Goal: Task Accomplishment & Management: Use online tool/utility

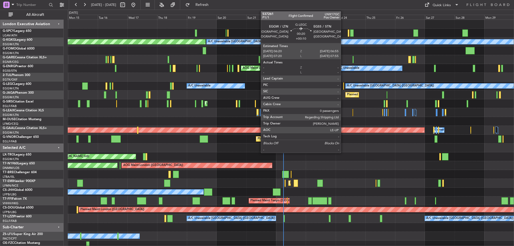
click at [343, 86] on div at bounding box center [343, 86] width 1 height 7
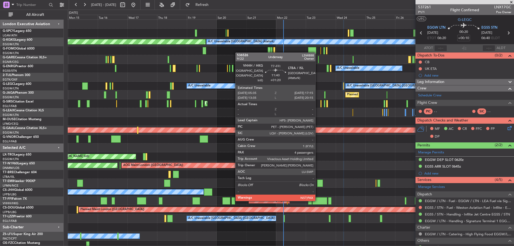
click at [318, 201] on div at bounding box center [320, 200] width 15 height 7
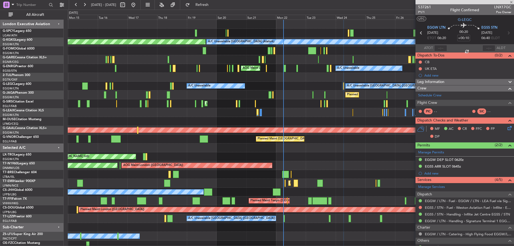
type input "+01:20"
type input "5"
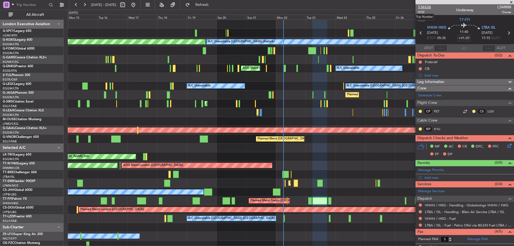
click at [426, 8] on span "536526" at bounding box center [424, 7] width 13 height 6
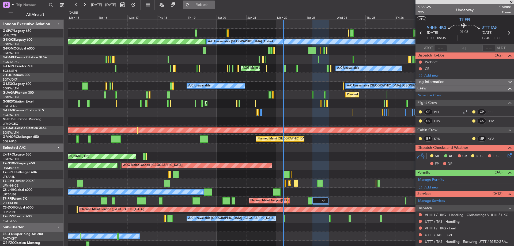
click at [209, 6] on span "Refresh" at bounding box center [202, 5] width 23 height 4
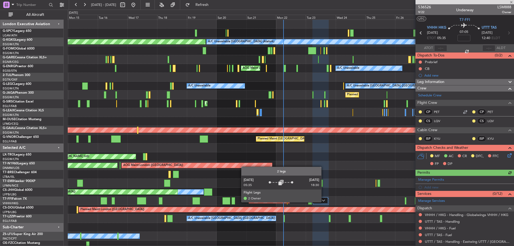
click at [324, 202] on div at bounding box center [320, 200] width 15 height 6
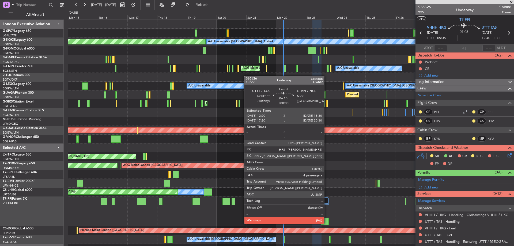
click at [327, 223] on div at bounding box center [325, 221] width 8 height 7
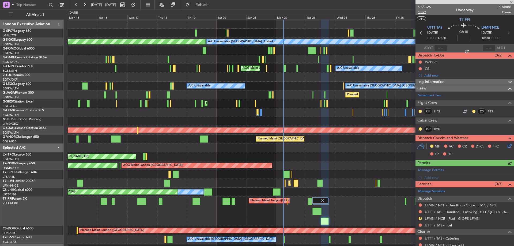
click at [423, 12] on span "10/22" at bounding box center [424, 12] width 13 height 5
click at [214, 3] on span "Refresh" at bounding box center [202, 5] width 23 height 4
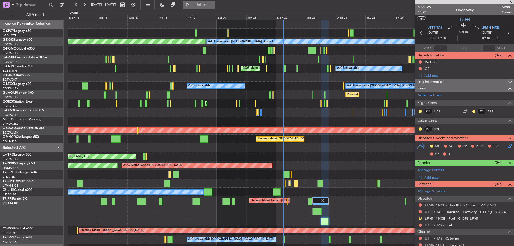
click at [214, 8] on button "Refresh" at bounding box center [199, 5] width 32 height 9
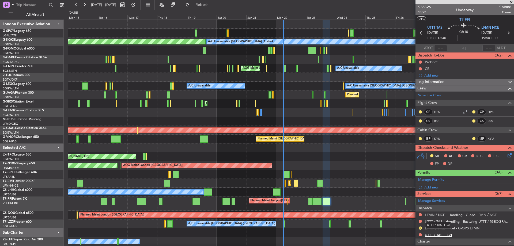
click at [444, 235] on link "UTTT / TAS - Fuel" at bounding box center [438, 235] width 27 height 5
click at [207, 1] on button "Refresh" at bounding box center [199, 5] width 32 height 9
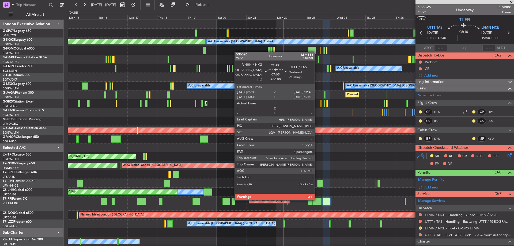
click at [317, 200] on div at bounding box center [317, 201] width 9 height 7
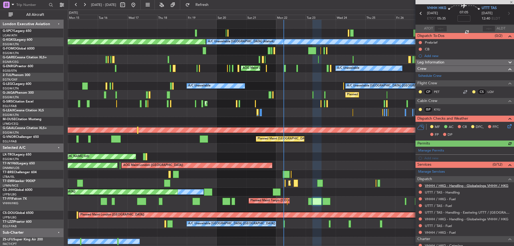
scroll to position [27, 0]
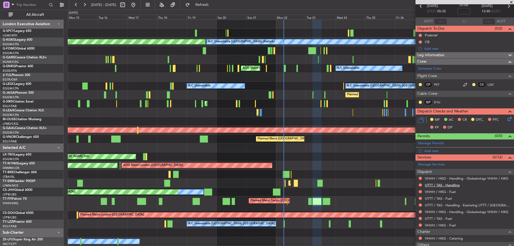
click at [451, 185] on link "UTTT / TAS - Handling" at bounding box center [442, 185] width 35 height 5
click at [448, 191] on link "VHHH / HKG - Fuel" at bounding box center [440, 192] width 31 height 5
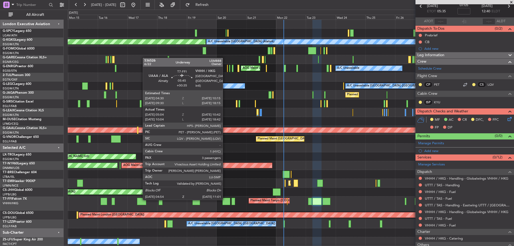
click at [225, 200] on div at bounding box center [227, 201] width 8 height 7
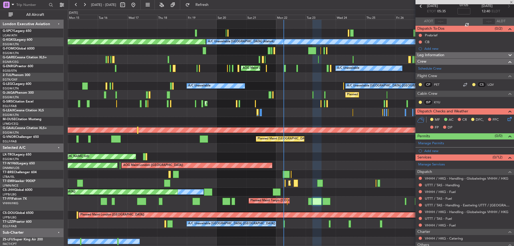
type input "+00:35"
type input "05:04"
type input "10:42"
type input "3"
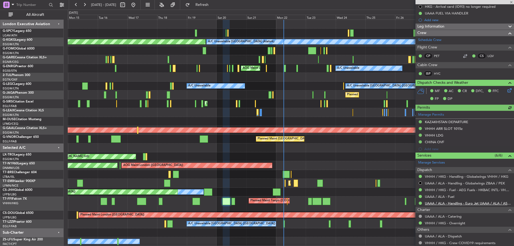
scroll to position [107, 0]
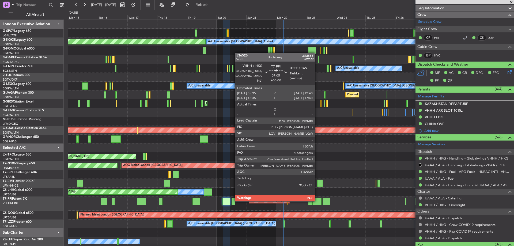
click at [317, 201] on div at bounding box center [317, 201] width 9 height 7
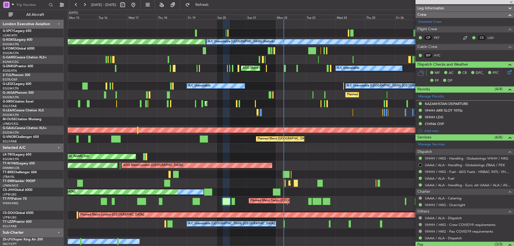
type input "5"
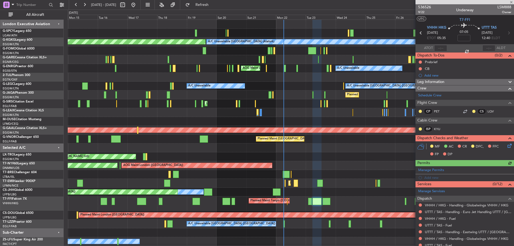
scroll to position [27, 0]
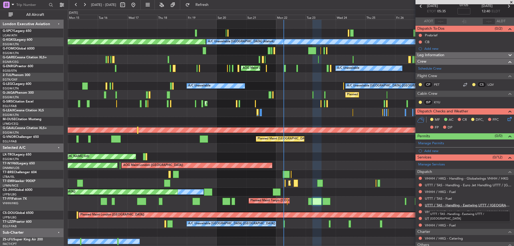
click at [489, 204] on link "UTTT / TAS - Handling - Eastwing UTTT / [GEOGRAPHIC_DATA]" at bounding box center [468, 205] width 87 height 5
click at [208, 7] on button "Refresh" at bounding box center [199, 5] width 32 height 9
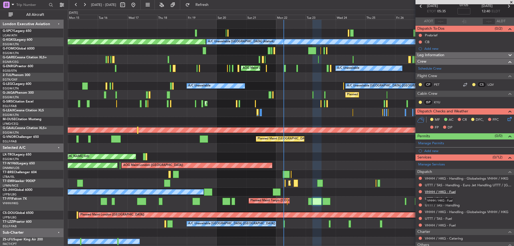
click at [450, 192] on link "VHHH / HKG - Fuel" at bounding box center [440, 192] width 31 height 5
click at [214, 4] on span "Refresh" at bounding box center [202, 5] width 23 height 4
click at [465, 212] on link "VHHH / HKG - Handling - Globalwings VHHH / HKG" at bounding box center [467, 212] width 84 height 5
click at [214, 5] on span "Refresh" at bounding box center [202, 5] width 23 height 4
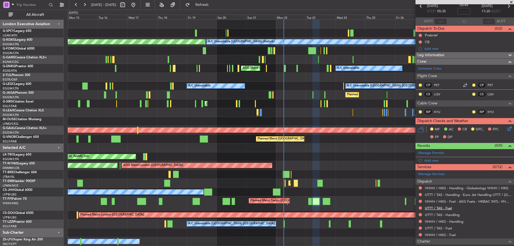
click at [444, 207] on link "UTTT / TAS - Fuel" at bounding box center [438, 208] width 27 height 5
click at [205, 5] on button "Refresh" at bounding box center [199, 5] width 32 height 9
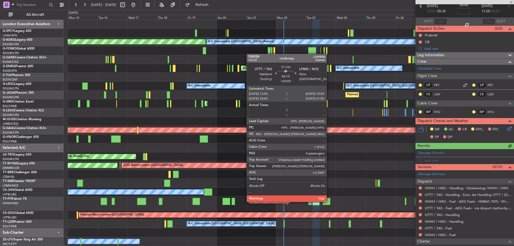
click at [329, 201] on div at bounding box center [327, 201] width 8 height 7
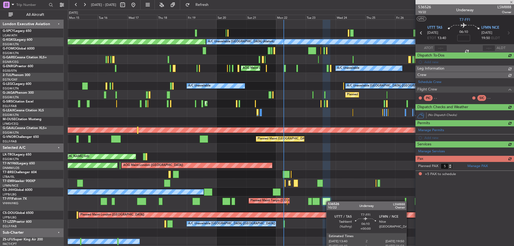
scroll to position [0, 0]
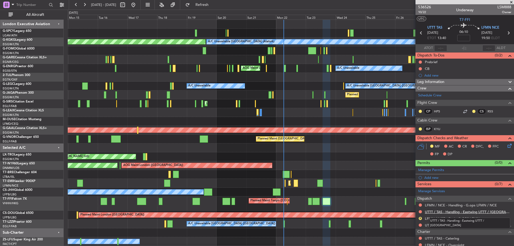
click at [491, 212] on link "UTTT / TAS - Handling - Eastwing UTTT / [GEOGRAPHIC_DATA]" at bounding box center [468, 212] width 87 height 5
click at [201, 5] on button "Refresh" at bounding box center [199, 5] width 32 height 9
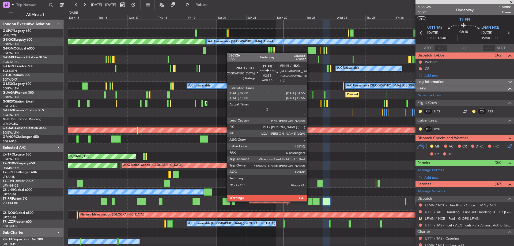
click at [310, 201] on div at bounding box center [310, 201] width 4 height 7
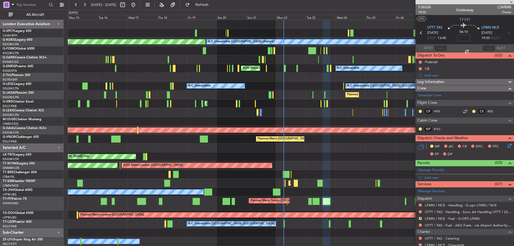
type input "+00:20"
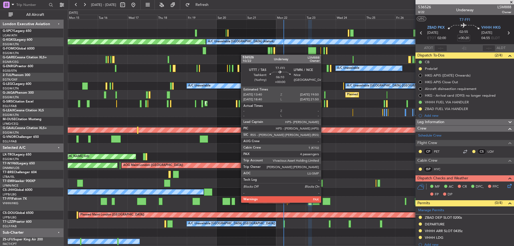
click at [324, 202] on div at bounding box center [327, 201] width 8 height 7
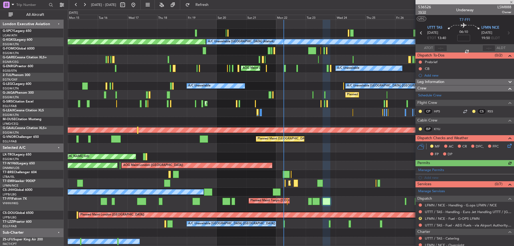
click at [421, 10] on span "10/22" at bounding box center [424, 12] width 13 height 5
click at [210, 6] on span "Refresh" at bounding box center [202, 5] width 23 height 4
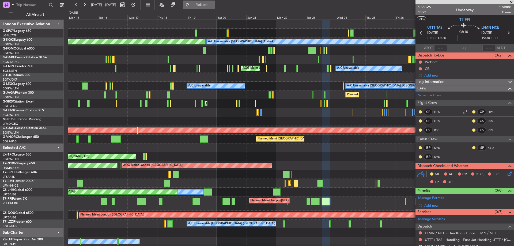
click at [204, 4] on button "Refresh" at bounding box center [199, 5] width 32 height 9
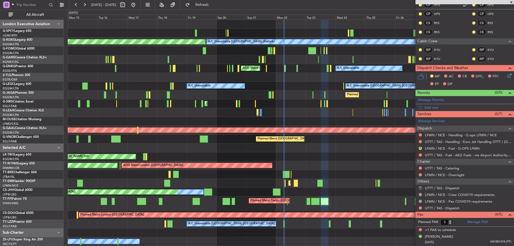
scroll to position [143, 0]
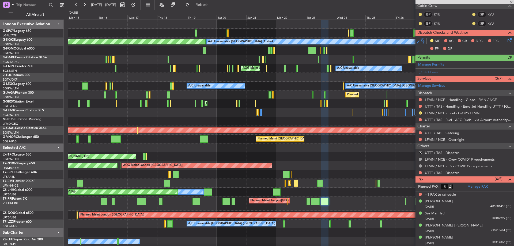
type input "+00:20"
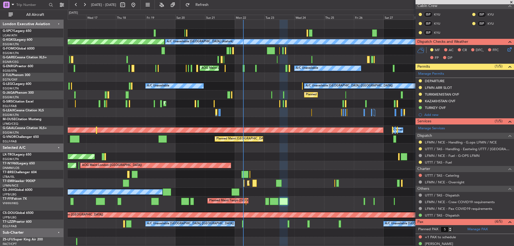
scroll to position [0, 0]
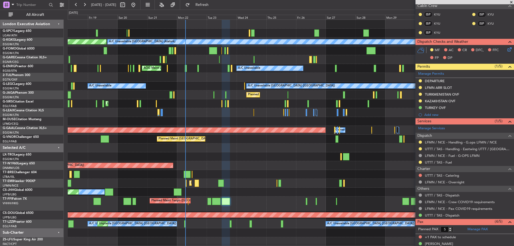
click at [188, 102] on div "A/C Unavailable [GEOGRAPHIC_DATA] (Ataturk) AOG Maint [GEOGRAPHIC_DATA] ([GEOGR…" at bounding box center [291, 142] width 446 height 244
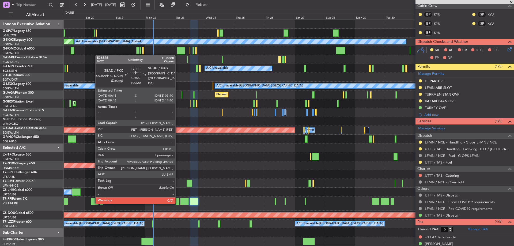
click at [178, 203] on div at bounding box center [178, 201] width 4 height 7
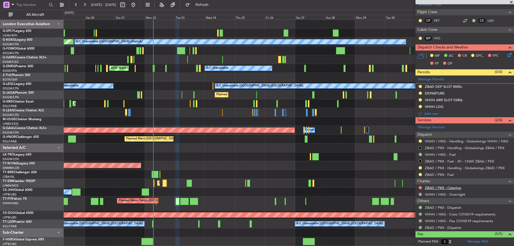
scroll to position [191, 0]
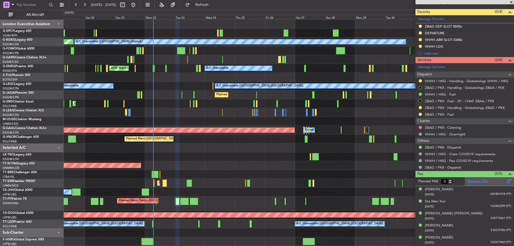
click at [477, 179] on link "Manage PAX" at bounding box center [478, 181] width 20 height 5
type input "6"
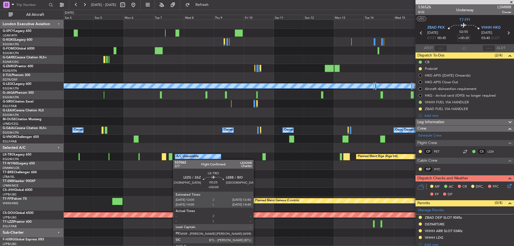
scroll to position [191, 0]
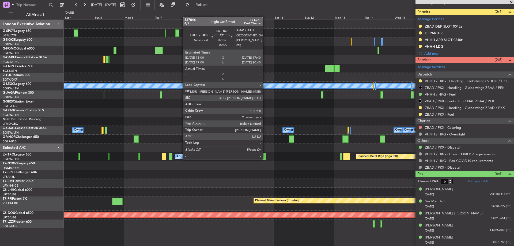
click at [265, 159] on div at bounding box center [264, 156] width 3 height 7
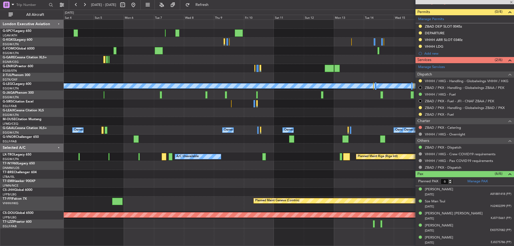
type input "2"
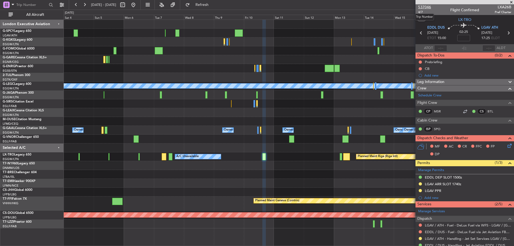
click at [422, 7] on span "537046" at bounding box center [424, 7] width 13 height 6
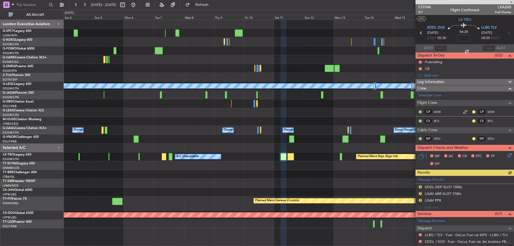
scroll to position [85, 0]
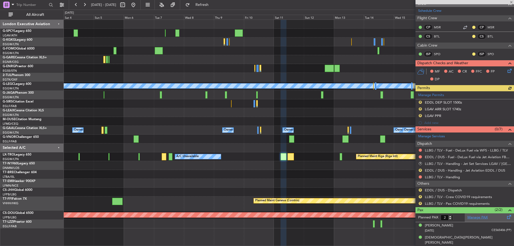
click at [483, 219] on link "Manage PAX" at bounding box center [478, 217] width 20 height 5
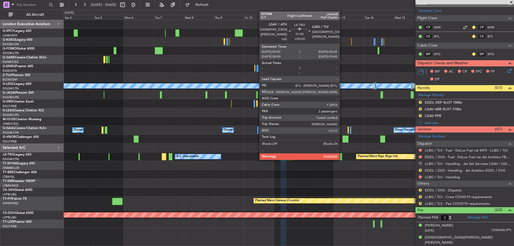
click at [342, 157] on div at bounding box center [341, 156] width 2 height 7
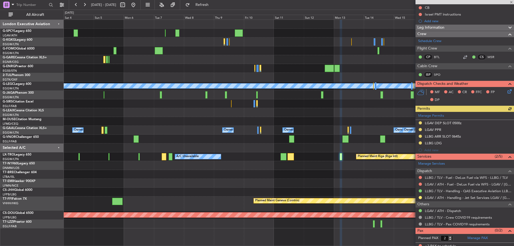
scroll to position [64, 0]
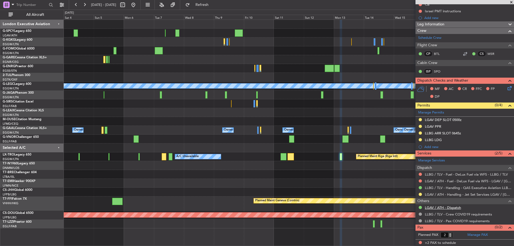
click at [454, 209] on link "LGAV / ATH - Dispatch" at bounding box center [443, 207] width 36 height 5
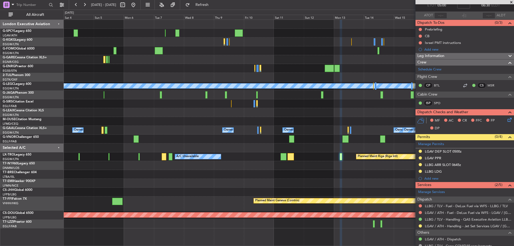
scroll to position [0, 0]
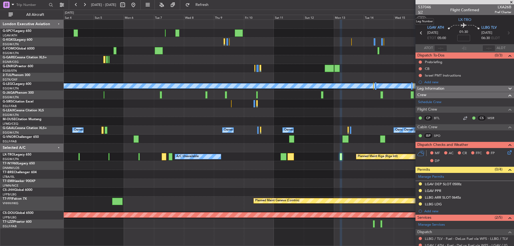
click at [421, 12] on span "5/7" at bounding box center [424, 12] width 13 height 5
click at [209, 2] on button "Refresh" at bounding box center [199, 5] width 32 height 9
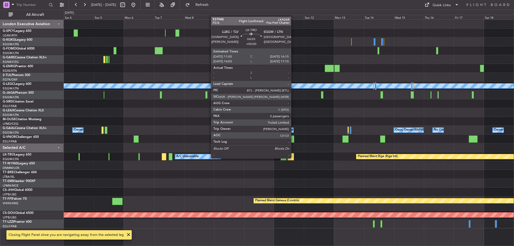
click at [294, 158] on div at bounding box center [291, 156] width 7 height 7
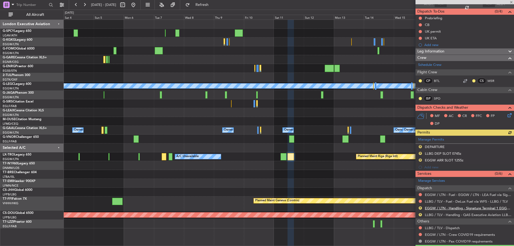
scroll to position [54, 0]
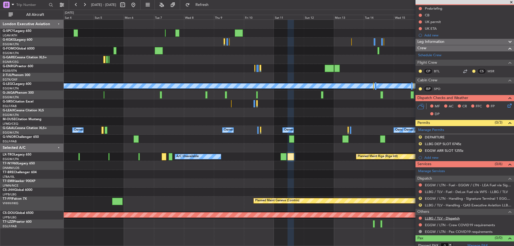
click at [453, 219] on link "LLBG / TLV - Dispatch" at bounding box center [442, 218] width 35 height 5
click at [208, 3] on button "Refresh" at bounding box center [199, 5] width 32 height 9
click at [312, 64] on div "A/C Unavailable Istanbul (Ataturk) A/C Unavailable London (Luton) Planned Maint…" at bounding box center [289, 124] width 450 height 209
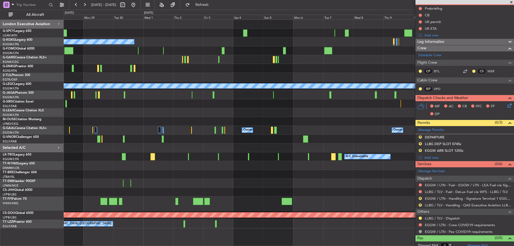
click at [426, 86] on fb-app "04 Oct 2025 - 19 Oct 2025 Refresh Quick Links All Aircraft A/C Unavailable Ista…" at bounding box center [257, 125] width 514 height 242
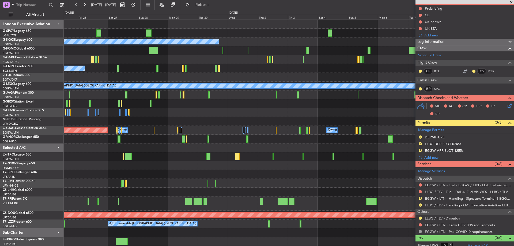
click at [137, 38] on div "A/C Unavailable Istanbul (Ataturk) A/C Unavailable A/C Unavailable London (Luto…" at bounding box center [289, 133] width 450 height 226
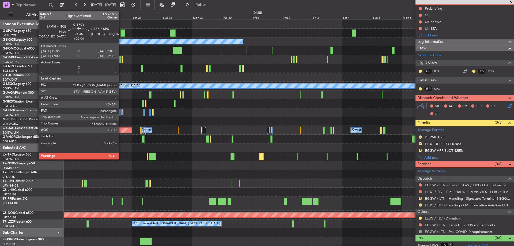
click at [121, 33] on div at bounding box center [123, 32] width 5 height 7
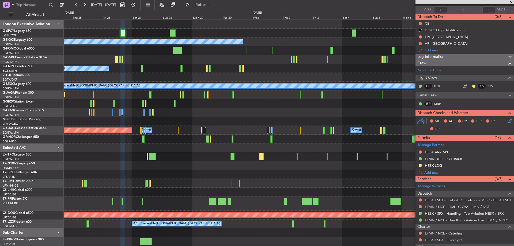
scroll to position [0, 0]
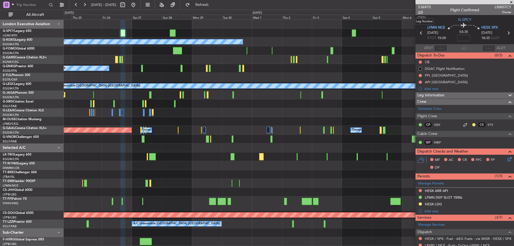
click at [424, 13] on span "2/8" at bounding box center [424, 12] width 13 height 5
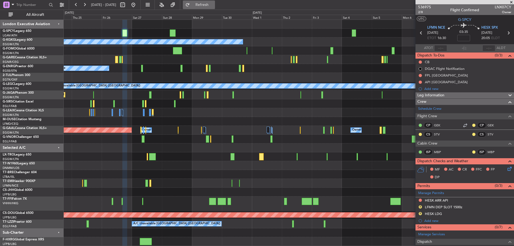
click at [215, 8] on button "Refresh" at bounding box center [199, 5] width 32 height 9
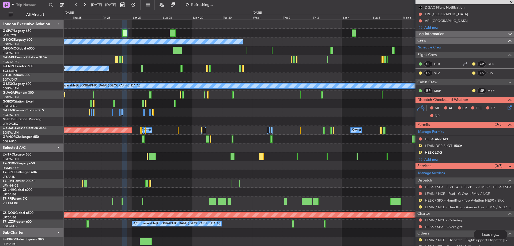
scroll to position [111, 0]
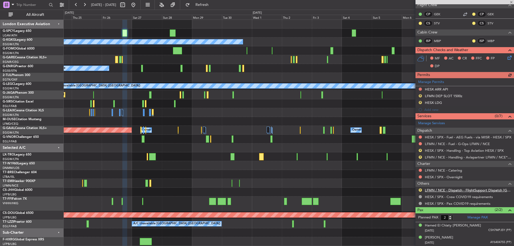
click at [497, 190] on link "LFMN / NCE - Dispatch - FlightSupport Dispatch UK" at bounding box center [468, 190] width 87 height 5
click at [205, 5] on button "Refresh" at bounding box center [199, 5] width 32 height 9
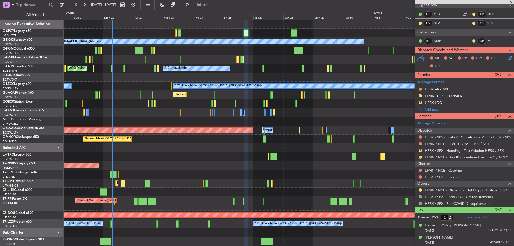
click at [289, 201] on div "Planned Maint Tianjin ([GEOGRAPHIC_DATA])" at bounding box center [289, 204] width 450 height 14
click at [513, 2] on span at bounding box center [511, 2] width 5 height 5
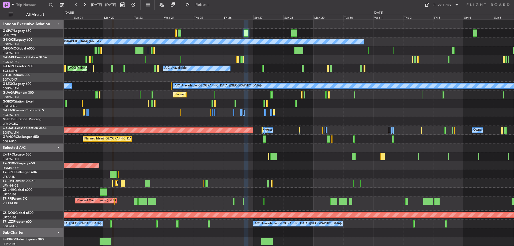
type input "0"
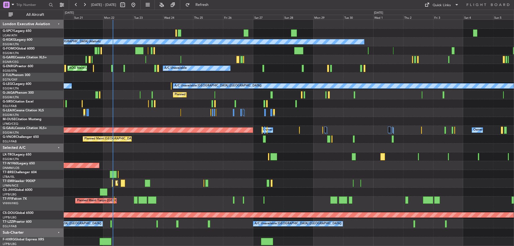
scroll to position [0, 0]
click at [454, 5] on span at bounding box center [457, 5] width 6 height 6
click at [436, 29] on button "Crew Board" at bounding box center [442, 30] width 40 height 13
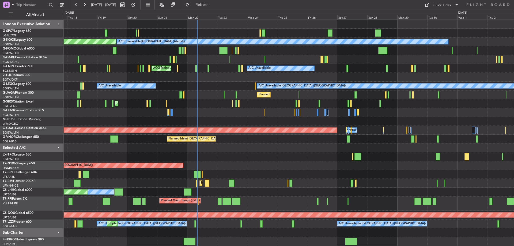
click at [226, 179] on div "A/C Unavailable Istanbul (Ataturk) AOG Maint Istanbul (Ataturk) A/C Unavailable…" at bounding box center [289, 133] width 450 height 226
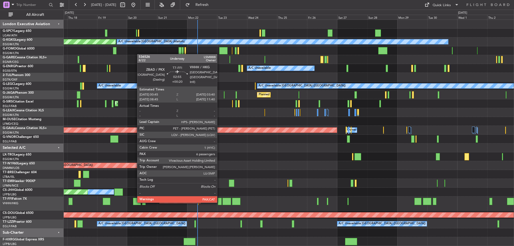
click at [220, 202] on div at bounding box center [220, 201] width 4 height 7
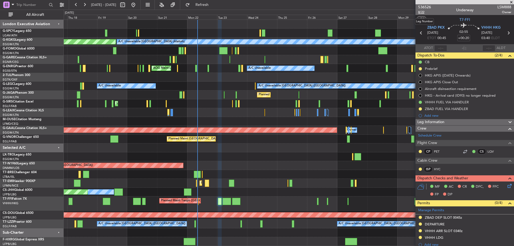
click at [424, 13] on span "8/22" at bounding box center [424, 12] width 13 height 5
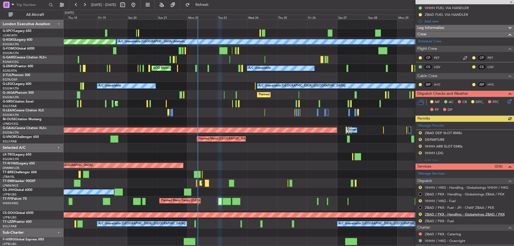
scroll to position [107, 0]
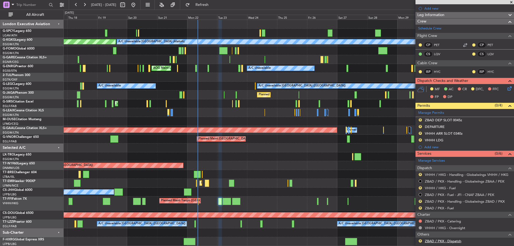
click at [452, 241] on link "ZBAD / PKX - Dispatch" at bounding box center [443, 241] width 36 height 5
click at [203, 7] on button "Refresh" at bounding box center [199, 5] width 32 height 9
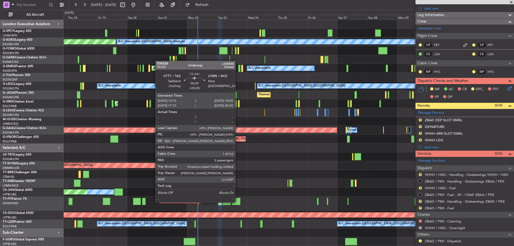
click at [238, 202] on div at bounding box center [236, 201] width 8 height 7
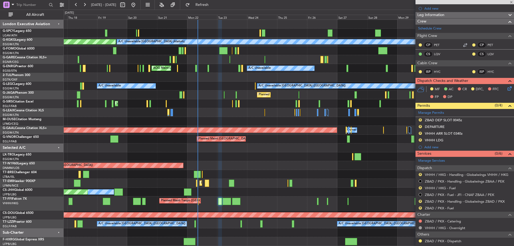
type input "5"
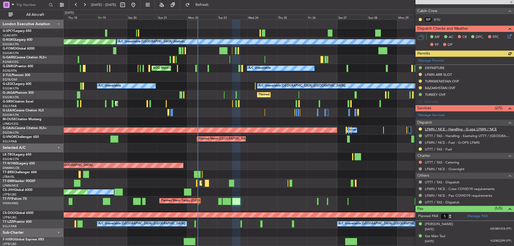
scroll to position [127, 0]
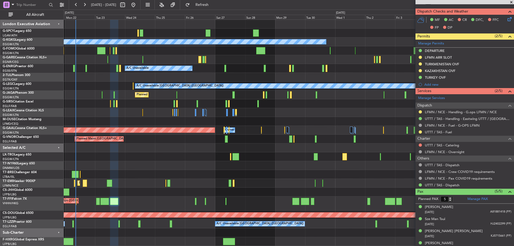
click at [174, 170] on div at bounding box center [289, 174] width 450 height 9
click at [218, 167] on div "A/C Unavailable Istanbul (Ataturk) AOG Maint Istanbul (Ataturk) A/C Unavailable…" at bounding box center [289, 133] width 450 height 226
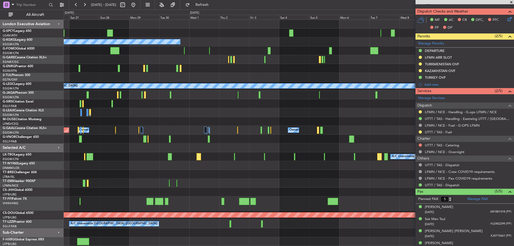
click at [193, 175] on div "A/C Unavailable Istanbul (Ataturk) A/C Unavailable A/C Unavailable London (Luto…" at bounding box center [289, 133] width 450 height 226
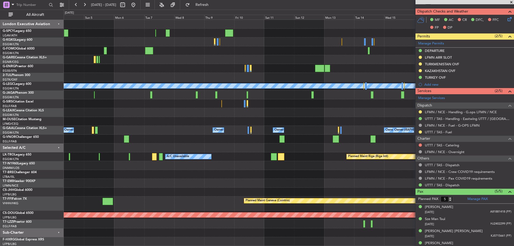
click at [81, 199] on div "A/C Unavailable Istanbul (Ataturk) A/C Unavailable London (Luton) Planned Maint…" at bounding box center [289, 133] width 450 height 226
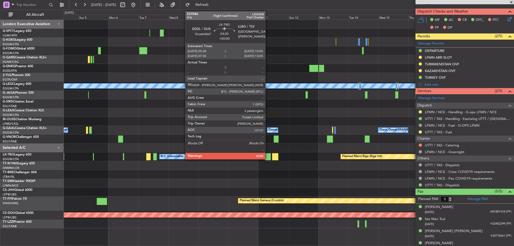
click at [268, 158] on div at bounding box center [268, 156] width 6 height 7
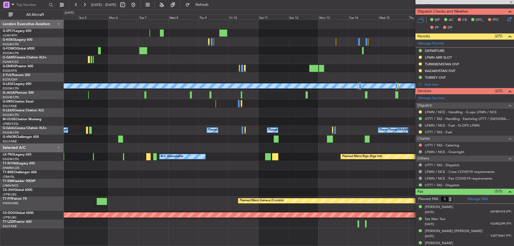
type input "2"
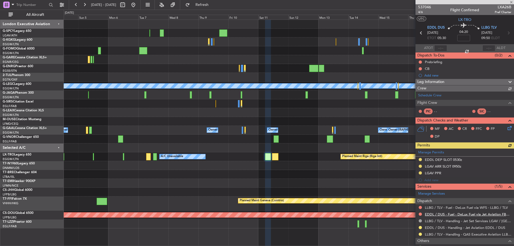
scroll to position [57, 0]
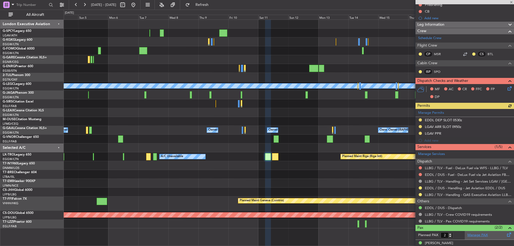
click at [476, 237] on link "Manage PAX" at bounding box center [478, 235] width 20 height 5
click at [214, 7] on span "Refresh" at bounding box center [202, 5] width 23 height 4
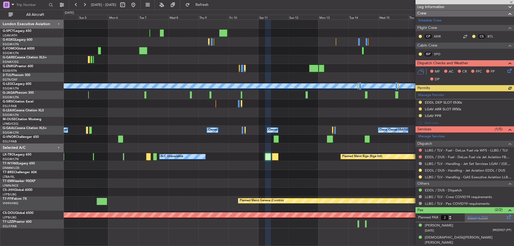
click at [484, 220] on div "Manage PAX" at bounding box center [489, 218] width 49 height 9
click at [210, 3] on span "Refresh" at bounding box center [202, 5] width 23 height 4
click at [470, 218] on link "Manage PAX" at bounding box center [478, 217] width 20 height 5
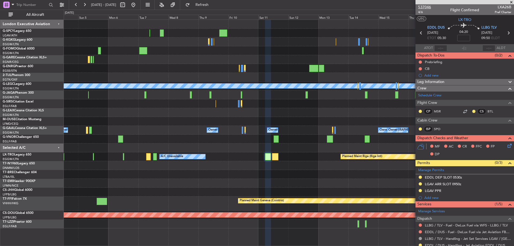
click at [427, 6] on span "537046" at bounding box center [424, 7] width 13 height 6
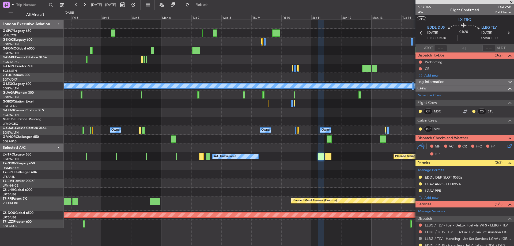
click at [354, 59] on div "A/C Unavailable Istanbul (Ataturk) A/C Unavailable London (Luton) Planned Maint…" at bounding box center [289, 124] width 450 height 209
click at [344, 65] on div "A/C Unavailable Istanbul (Ataturk) A/C Unavailable London (Luton) Planned Maint…" at bounding box center [289, 124] width 450 height 209
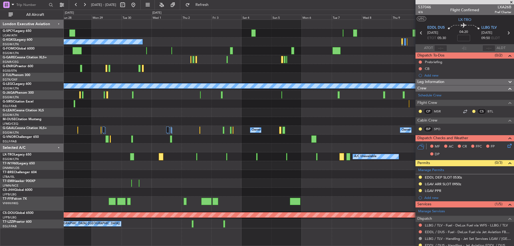
click at [362, 67] on div "A/C Unavailable Istanbul (Ataturk) A/C Unavailable A/C Unavailable London (Luto…" at bounding box center [289, 124] width 450 height 209
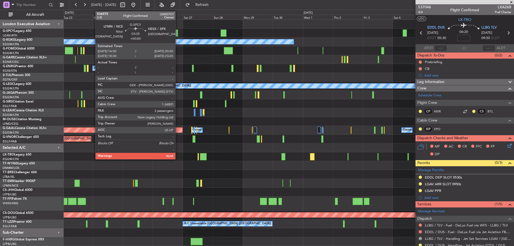
click at [178, 31] on div at bounding box center [175, 32] width 5 height 7
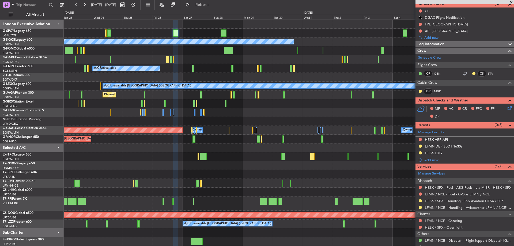
scroll to position [102, 0]
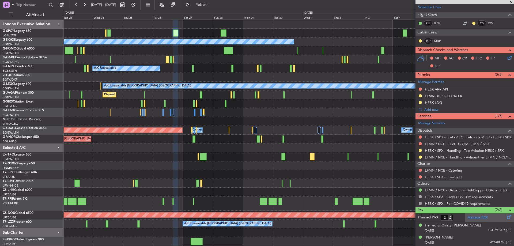
click at [475, 218] on link "Manage PAX" at bounding box center [478, 217] width 20 height 5
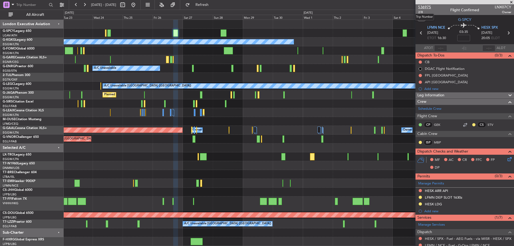
click at [426, 6] on span "536975" at bounding box center [424, 7] width 13 height 6
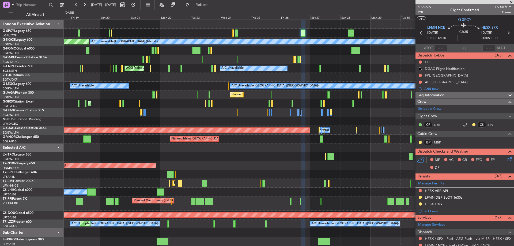
click at [262, 203] on div "Planned Maint Tianjin ([GEOGRAPHIC_DATA])" at bounding box center [289, 204] width 450 height 14
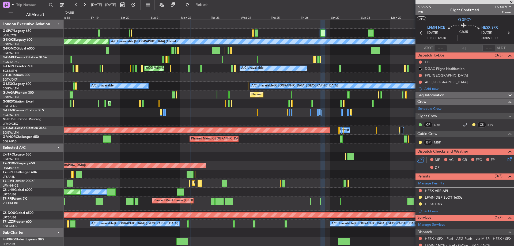
click at [513, 1] on span at bounding box center [511, 2] width 5 height 5
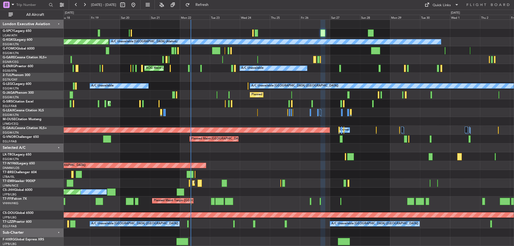
type input "0"
click at [214, 4] on span "Refresh" at bounding box center [202, 5] width 23 height 4
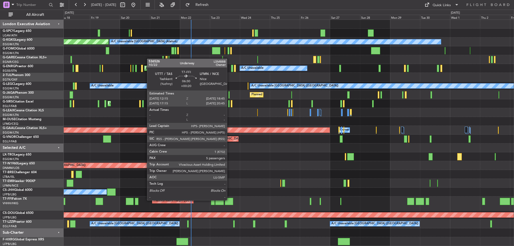
click at [230, 200] on div at bounding box center [229, 201] width 8 height 7
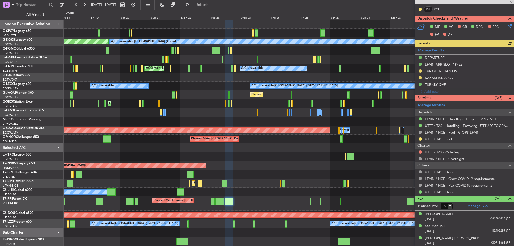
scroll to position [120, 0]
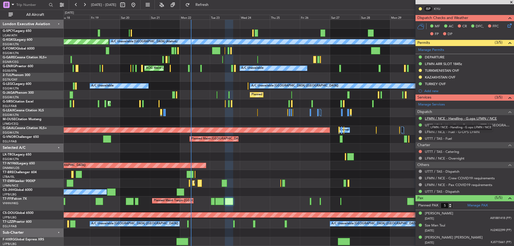
click at [475, 118] on link "LFMN / NCE - Handling - G.ops LFMN / NCE" at bounding box center [461, 118] width 72 height 5
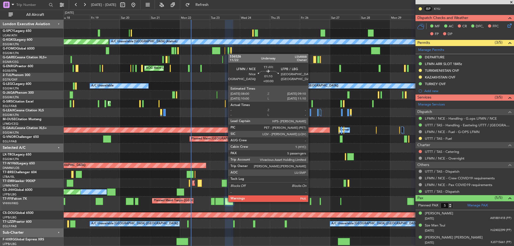
click at [311, 201] on div at bounding box center [311, 201] width 2 height 7
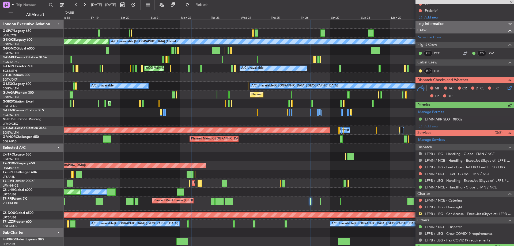
scroll to position [66, 0]
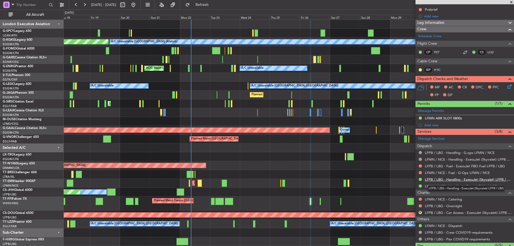
click at [481, 180] on link "LFPB / LBG - Handling - ExecuJet (Skyvalet) LFPB / LBG" at bounding box center [468, 179] width 87 height 5
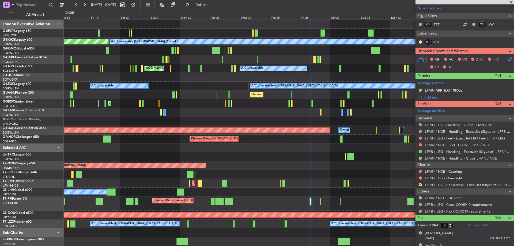
scroll to position [0, 0]
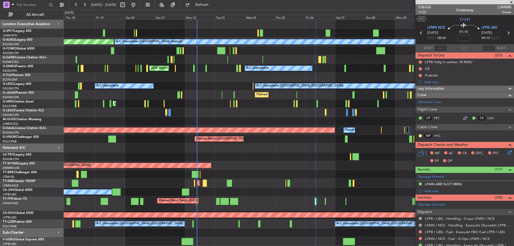
click at [312, 110] on div "AOG Maint Istanbul (Ataturk) A/C Unavailable Istanbul (Ataturk) AOG Maint Londo…" at bounding box center [289, 133] width 450 height 226
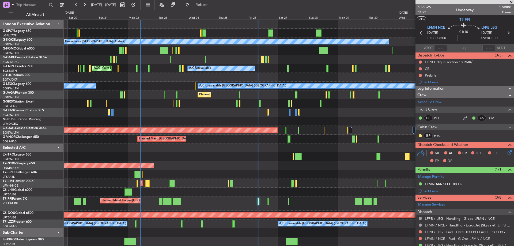
click at [234, 162] on div "AOG Maint London (Stansted) AOG Maint London (Stansted)" at bounding box center [289, 165] width 450 height 9
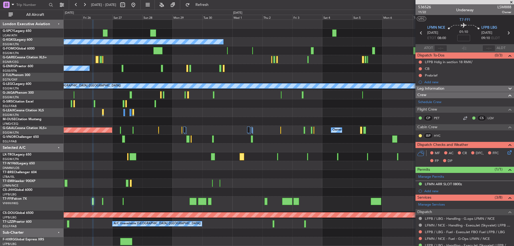
click at [178, 163] on div "AOG Maint London ([GEOGRAPHIC_DATA])" at bounding box center [289, 165] width 450 height 9
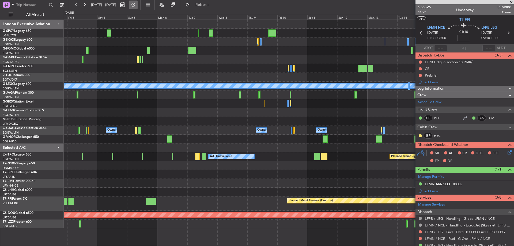
click at [138, 8] on button at bounding box center [133, 5] width 9 height 9
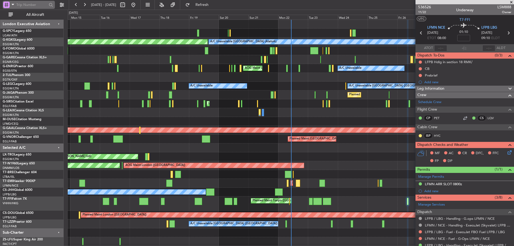
click at [36, 5] on input "text" at bounding box center [31, 5] width 31 height 8
type input "534794"
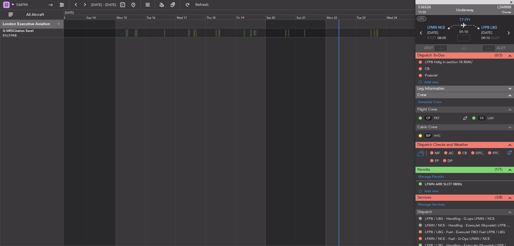
click at [31, 59] on div "Unplanned Maint London (Luton) Planned Maint London (Farnborough) AOG Maint Kem…" at bounding box center [257, 128] width 514 height 237
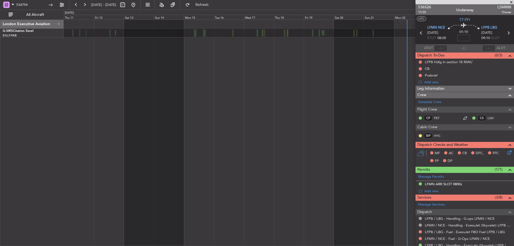
click at [252, 129] on div "Unplanned Maint London (Luton) Planned Maint London (Farnborough) AOG Maint Kem…" at bounding box center [289, 133] width 451 height 227
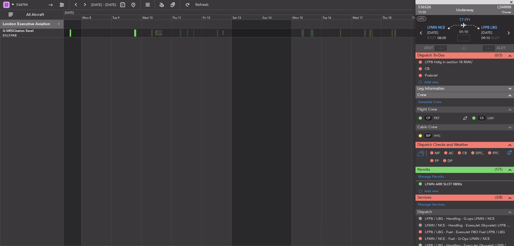
click at [199, 84] on div "Planned Maint London (Farnborough) AOG Maint Kemble Unplanned Maint London (Lut…" at bounding box center [289, 133] width 451 height 227
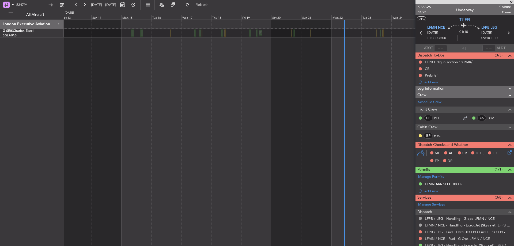
click at [59, 78] on div "Unplanned Maint London (Luton) Planned Maint London (Farnborough) AOG Maint Kem…" at bounding box center [257, 128] width 514 height 237
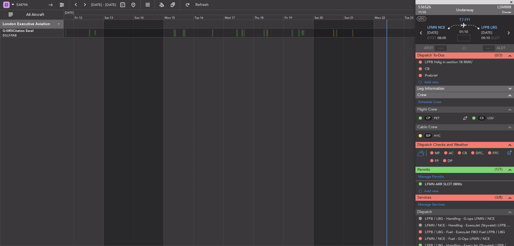
click at [366, 147] on div "Unplanned Maint London (Luton) Planned Maint London (Farnborough) AOG Maint Kem…" at bounding box center [289, 133] width 451 height 227
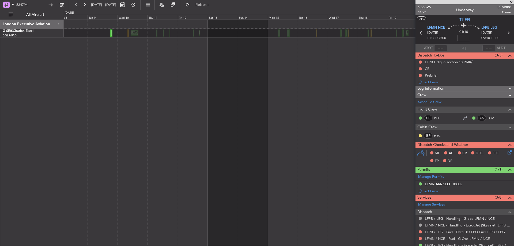
click at [278, 115] on div "Unplanned Maint London (Luton) Planned Maint London (Farnborough) AOG Maint Kem…" at bounding box center [289, 133] width 451 height 227
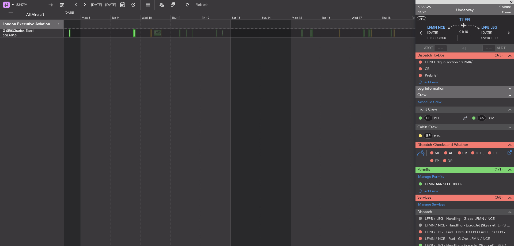
drag, startPoint x: 331, startPoint y: 81, endPoint x: 233, endPoint y: 71, distance: 98.5
click at [277, 67] on div "Unplanned Maint London (Luton) Planned Maint London (Farnborough) AOG Maint Kem…" at bounding box center [289, 133] width 451 height 227
drag, startPoint x: 30, startPoint y: 3, endPoint x: -2, endPoint y: -4, distance: 32.4
click at [0, 0] on html "534794 07 Sep 2025 - 22 Sep 2025 Refresh Quick Links All Aircraft Unplanned Mai…" at bounding box center [257, 123] width 514 height 246
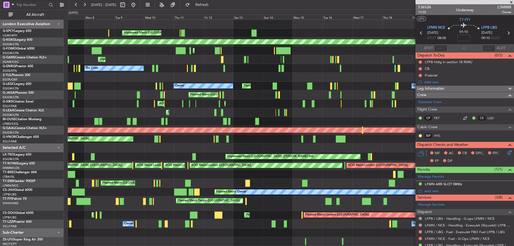
click at [323, 112] on div "Planned Maint London (Luton) Owner" at bounding box center [291, 112] width 446 height 9
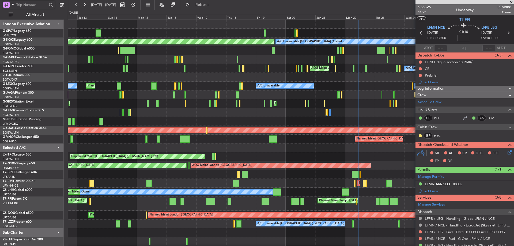
click at [116, 134] on div "Unplanned Maint Athens (Eleftherios Venizelos Intl) AOG Maint Istanbul (Ataturk…" at bounding box center [291, 146] width 446 height 253
